Goal: Obtain resource: Obtain resource

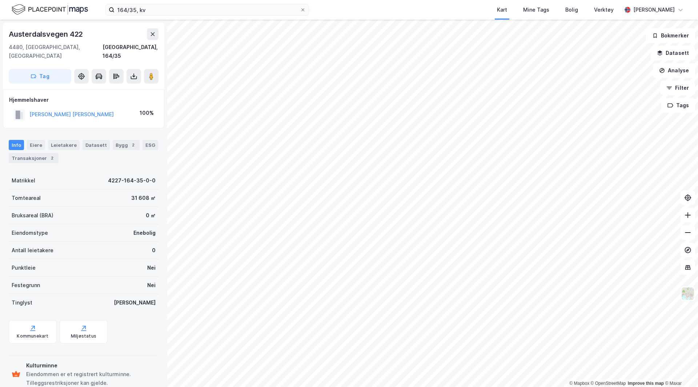
click at [62, 7] on img at bounding box center [50, 9] width 76 height 13
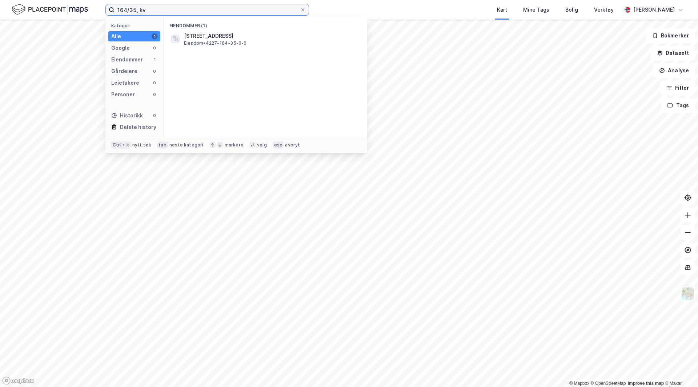
drag, startPoint x: 156, startPoint y: 11, endPoint x: 79, endPoint y: 9, distance: 76.3
click at [81, 9] on div "164/35, kv Kategori Alle 1 Google 0 Eiendommer 1 Gårdeiere 0 Leietakere 0 Perso…" at bounding box center [349, 10] width 698 height 20
type input "28/812, kinn"
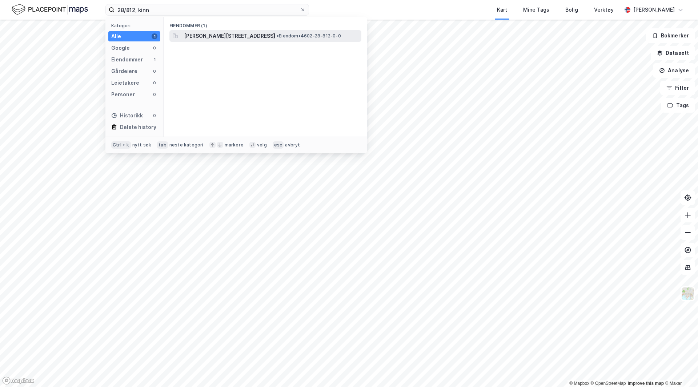
click at [256, 36] on span "[PERSON_NAME][STREET_ADDRESS]" at bounding box center [229, 36] width 91 height 9
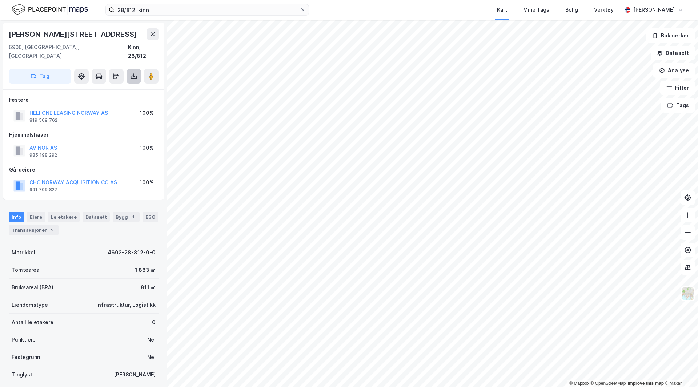
click at [130, 69] on button at bounding box center [133, 76] width 15 height 15
click at [110, 88] on div "Last ned grunnbok" at bounding box center [98, 91] width 42 height 6
